Goal: Find contact information: Find contact information

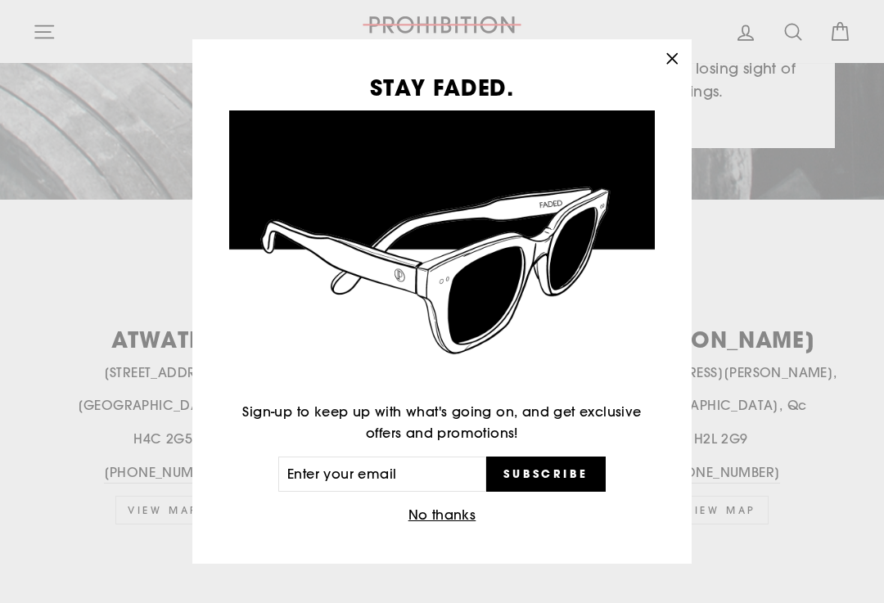
scroll to position [466, 0]
click at [671, 70] on icon "button" at bounding box center [672, 58] width 23 height 23
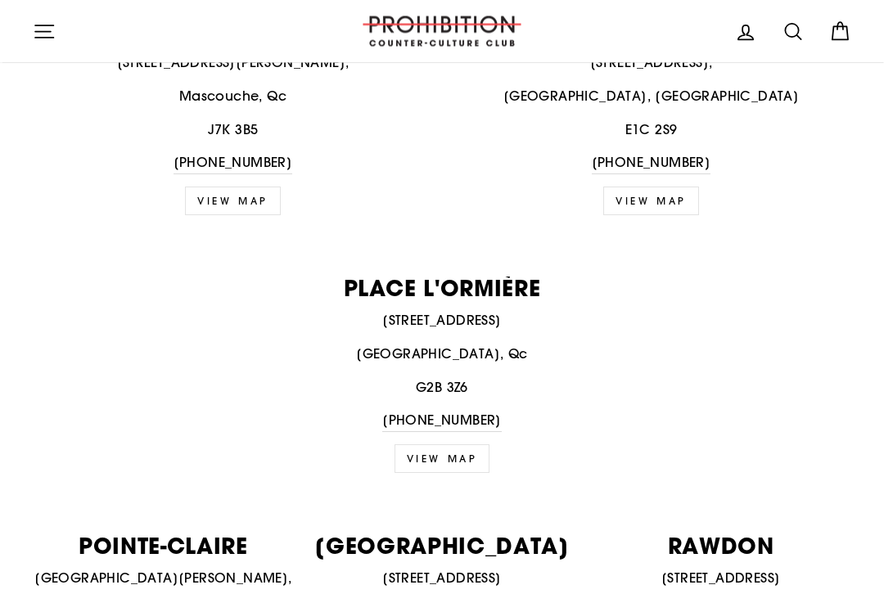
scroll to position [1569, 0]
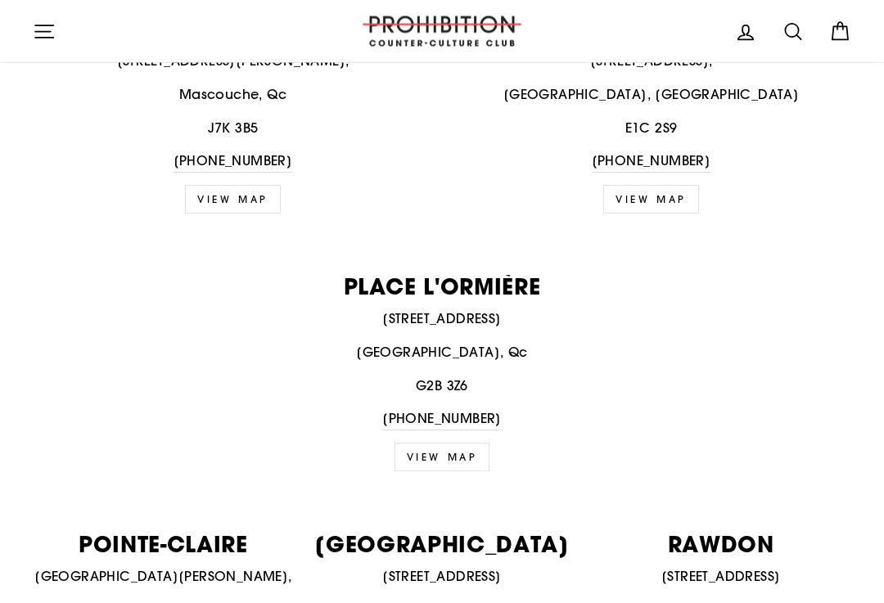
click at [458, 309] on p "[STREET_ADDRESS]" at bounding box center [442, 319] width 819 height 21
click at [457, 443] on link "View map" at bounding box center [443, 457] width 96 height 29
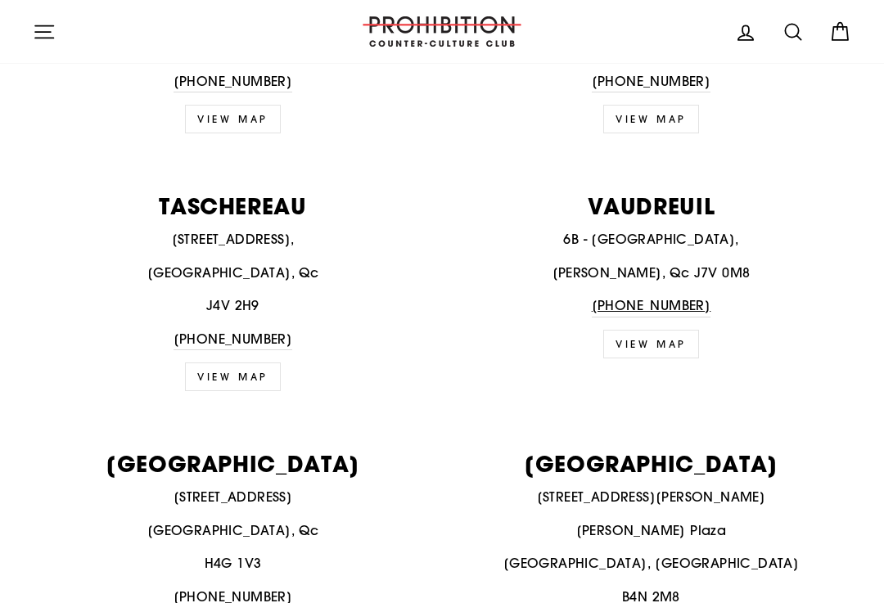
scroll to position [2668, 0]
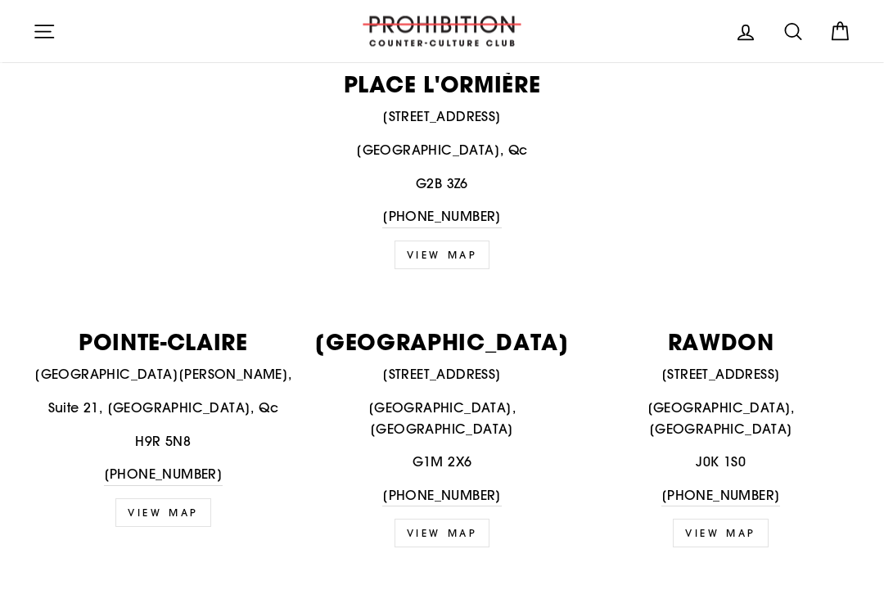
scroll to position [1773, 0]
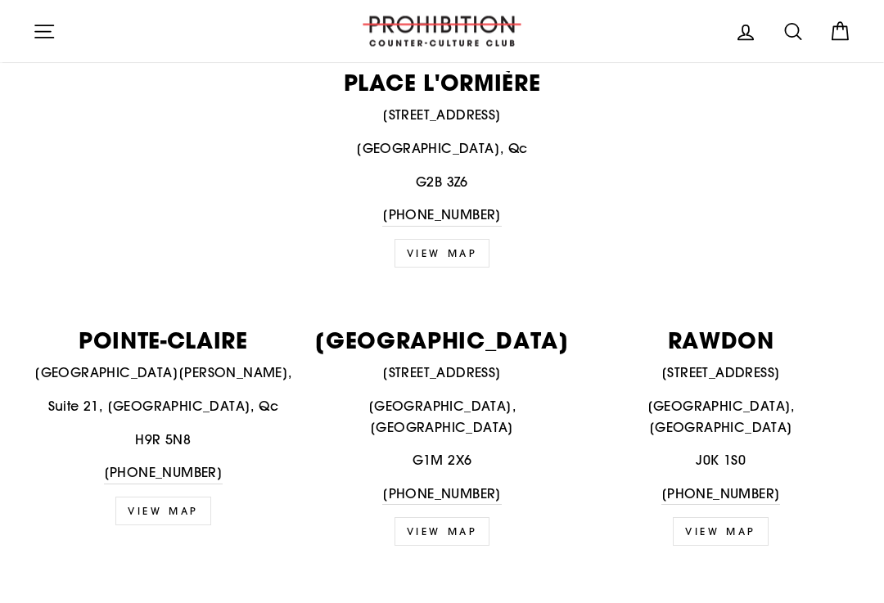
click at [453, 363] on div "465 Soumande St., unit 190 Québec, QC G1M 2X6 418-914-1135" at bounding box center [442, 434] width 261 height 142
click at [452, 517] on link "VIEW MAP" at bounding box center [443, 531] width 96 height 29
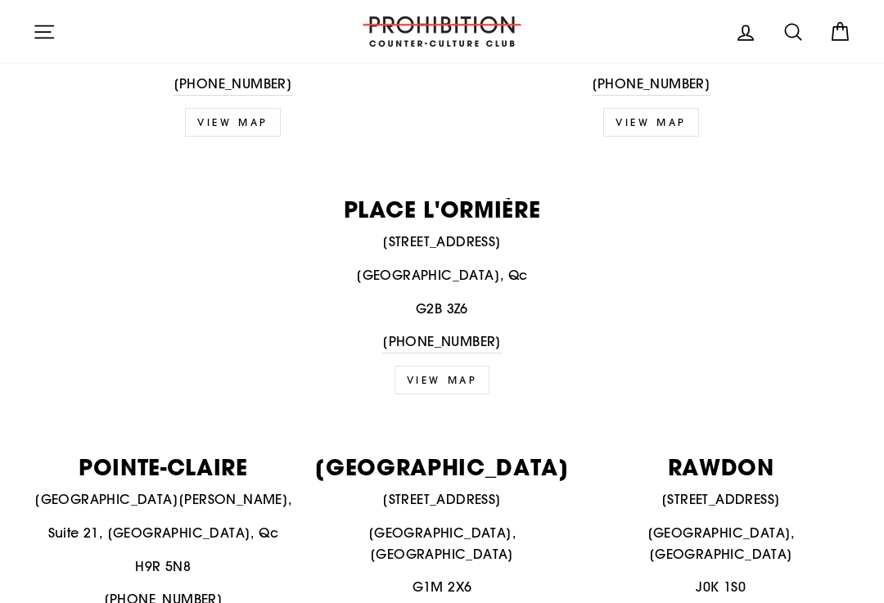
scroll to position [1630, 0]
